Goal: Task Accomplishment & Management: Manage account settings

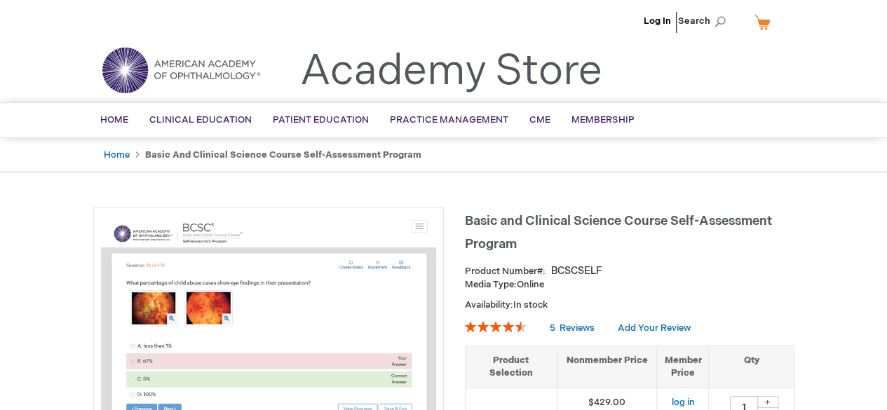
click at [643, 15] on li "Log In" at bounding box center [657, 21] width 34 height 42
click at [648, 20] on link "Log In" at bounding box center [657, 20] width 27 height 11
click at [617, 25] on span "Caleb Choi" at bounding box center [588, 20] width 78 height 11
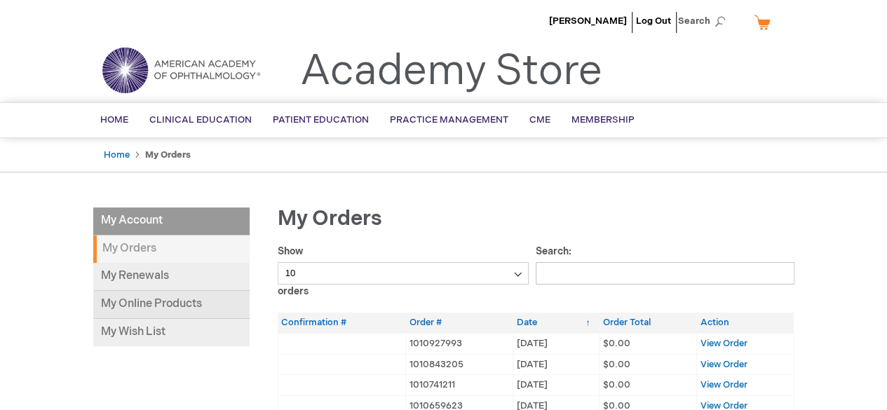
click at [211, 303] on link "My Online Products" at bounding box center [171, 305] width 156 height 28
